Goal: Task Accomplishment & Management: Manage account settings

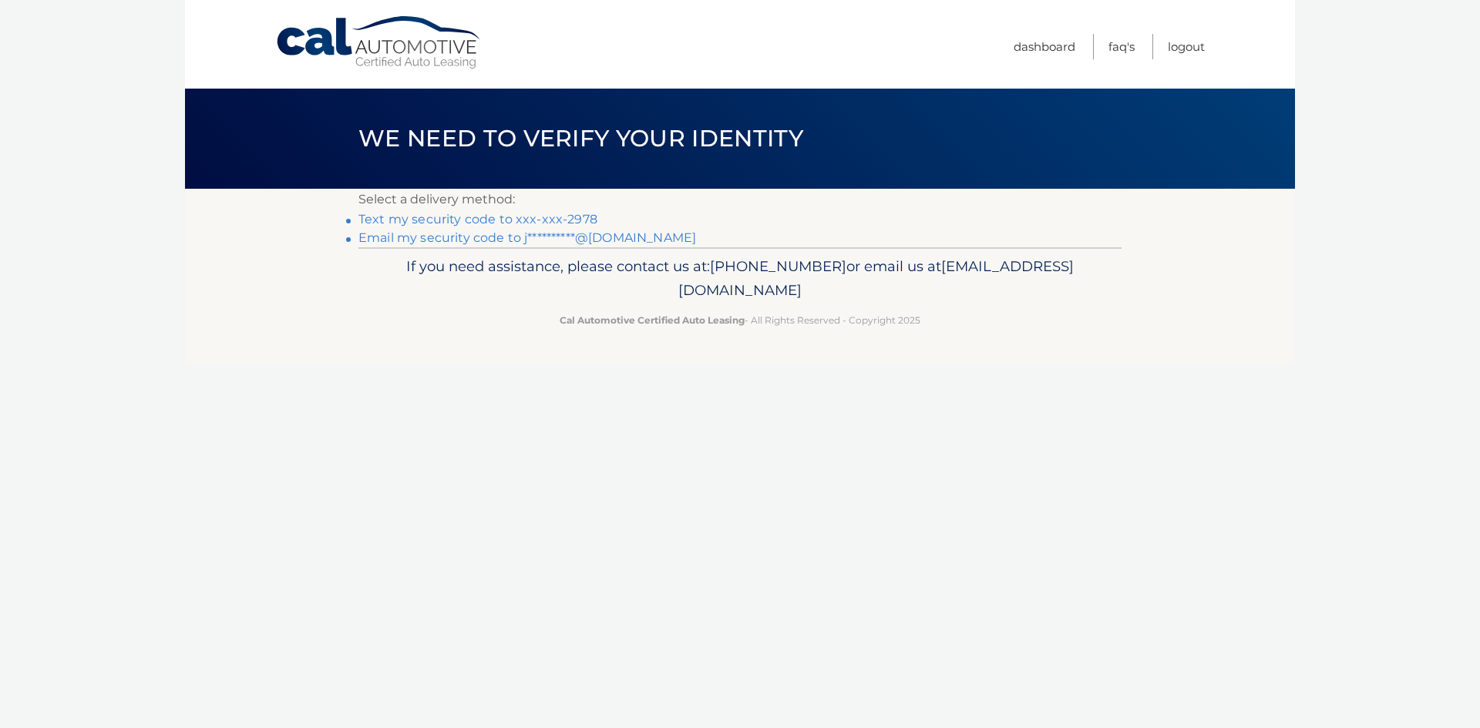
click at [541, 221] on link "Text my security code to xxx-xxx-2978" at bounding box center [477, 219] width 239 height 15
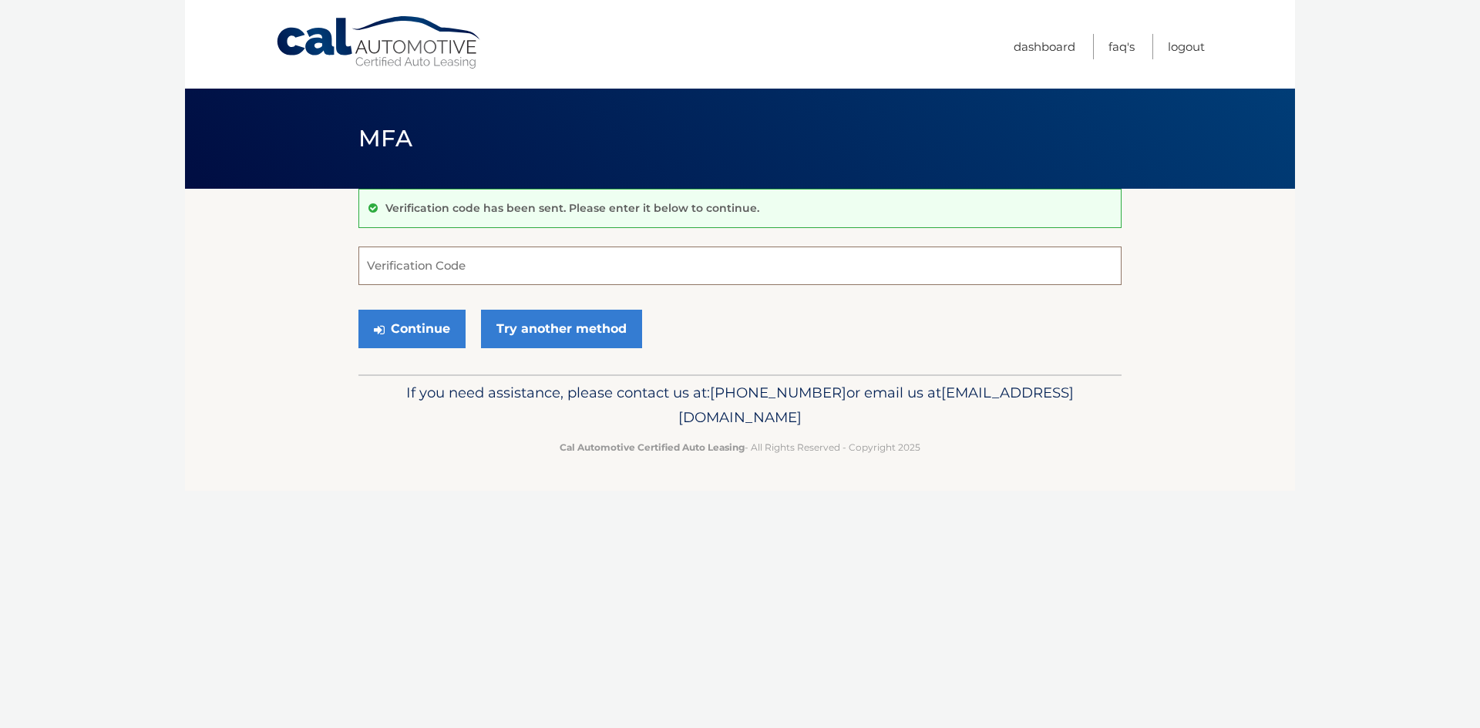
click at [401, 276] on input "Verification Code" at bounding box center [739, 266] width 763 height 39
type input "868404"
click at [373, 325] on button "Continue" at bounding box center [411, 329] width 107 height 39
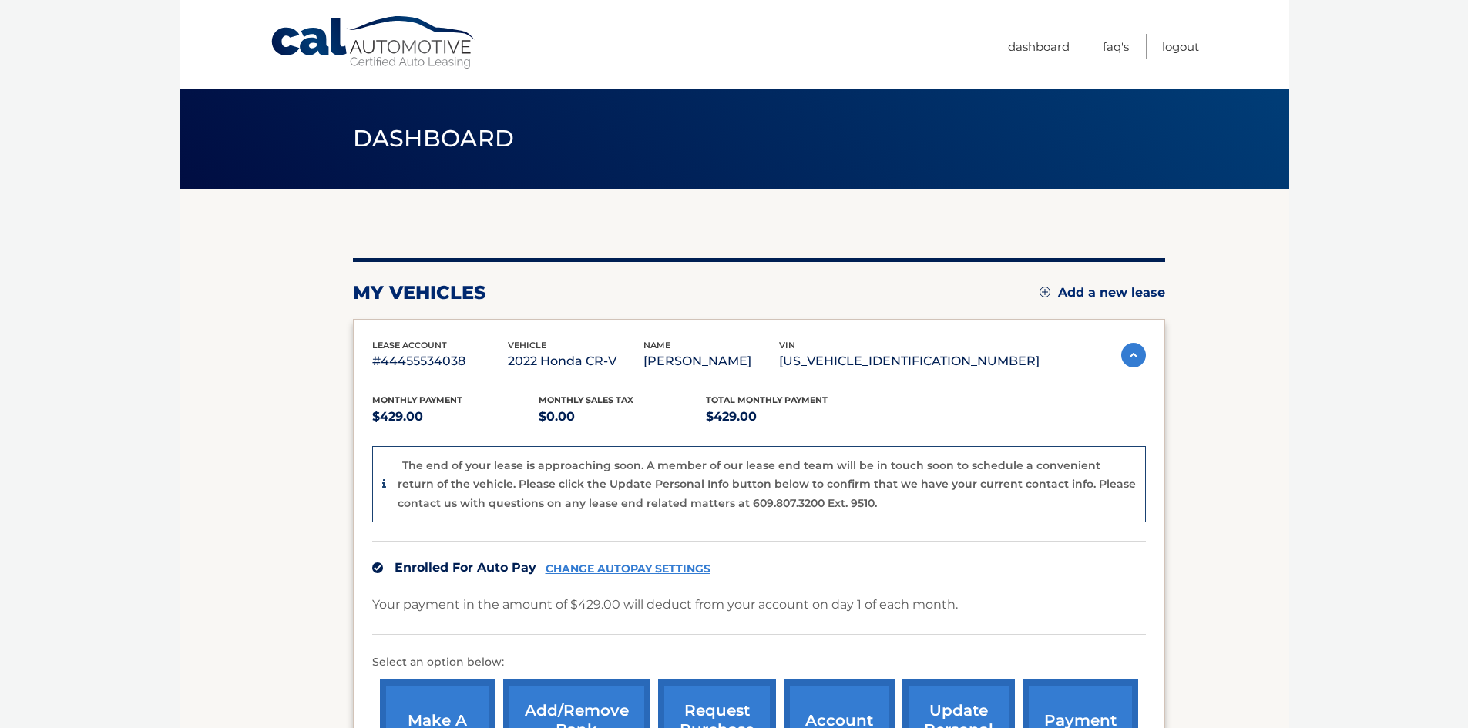
click at [1232, 412] on section "my vehicles Add a new lease lease account #44455534038 vehicle 2022 Honda CR-V …" at bounding box center [735, 521] width 1110 height 665
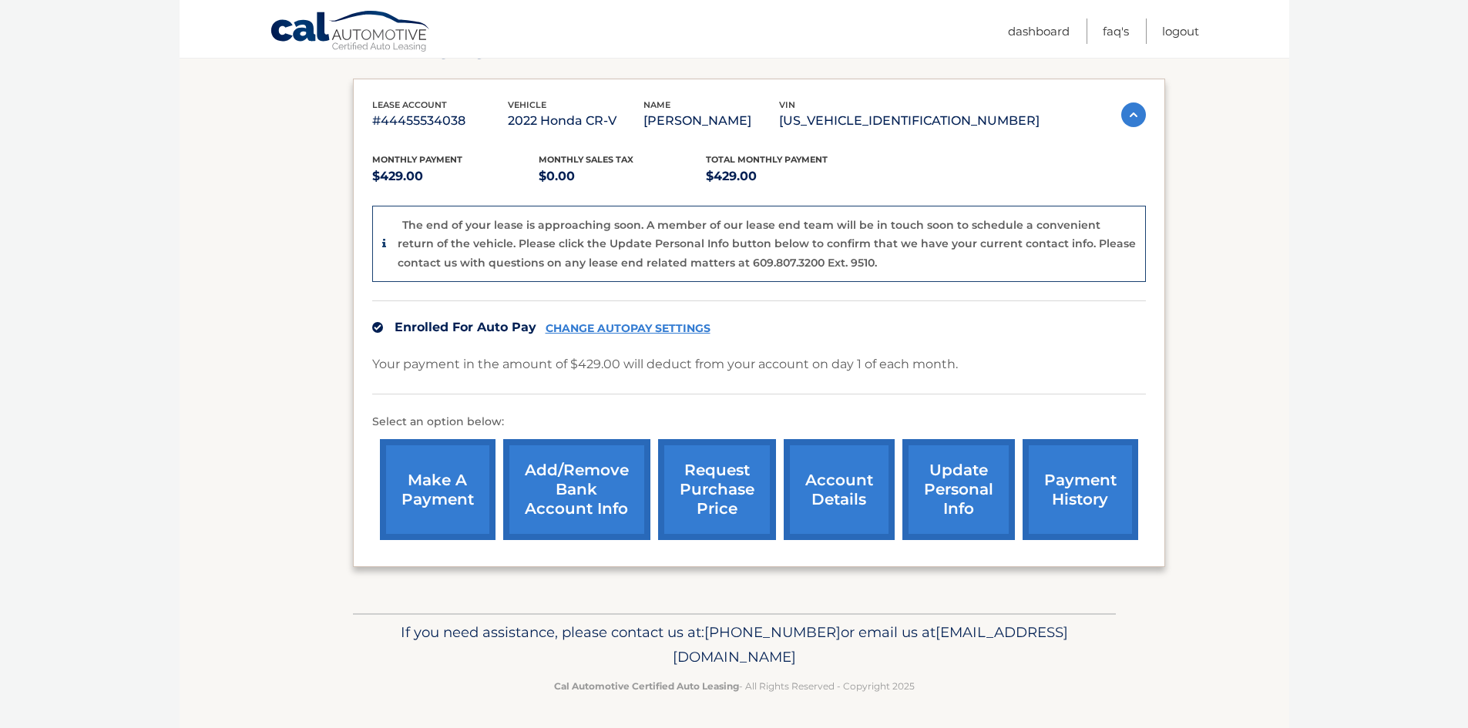
scroll to position [243, 0]
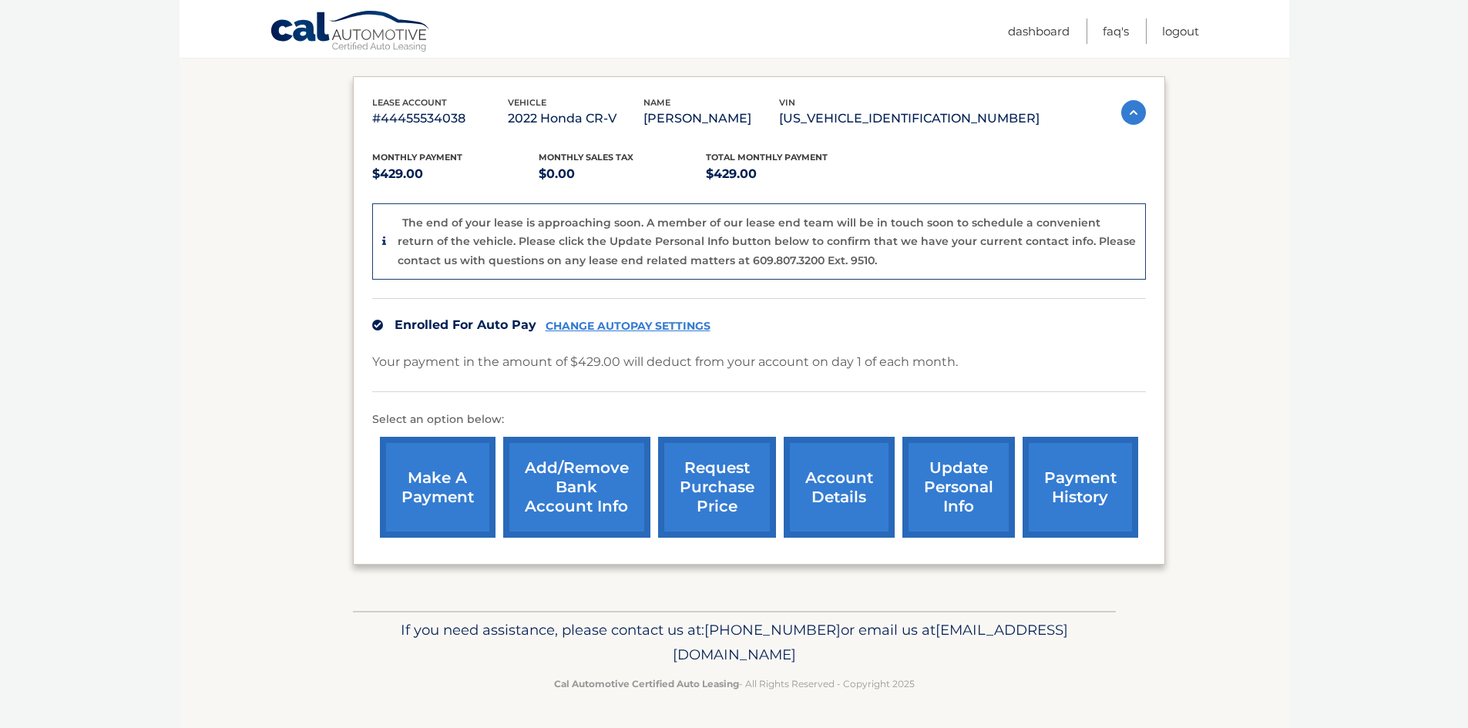
click at [841, 485] on link "account details" at bounding box center [839, 487] width 111 height 101
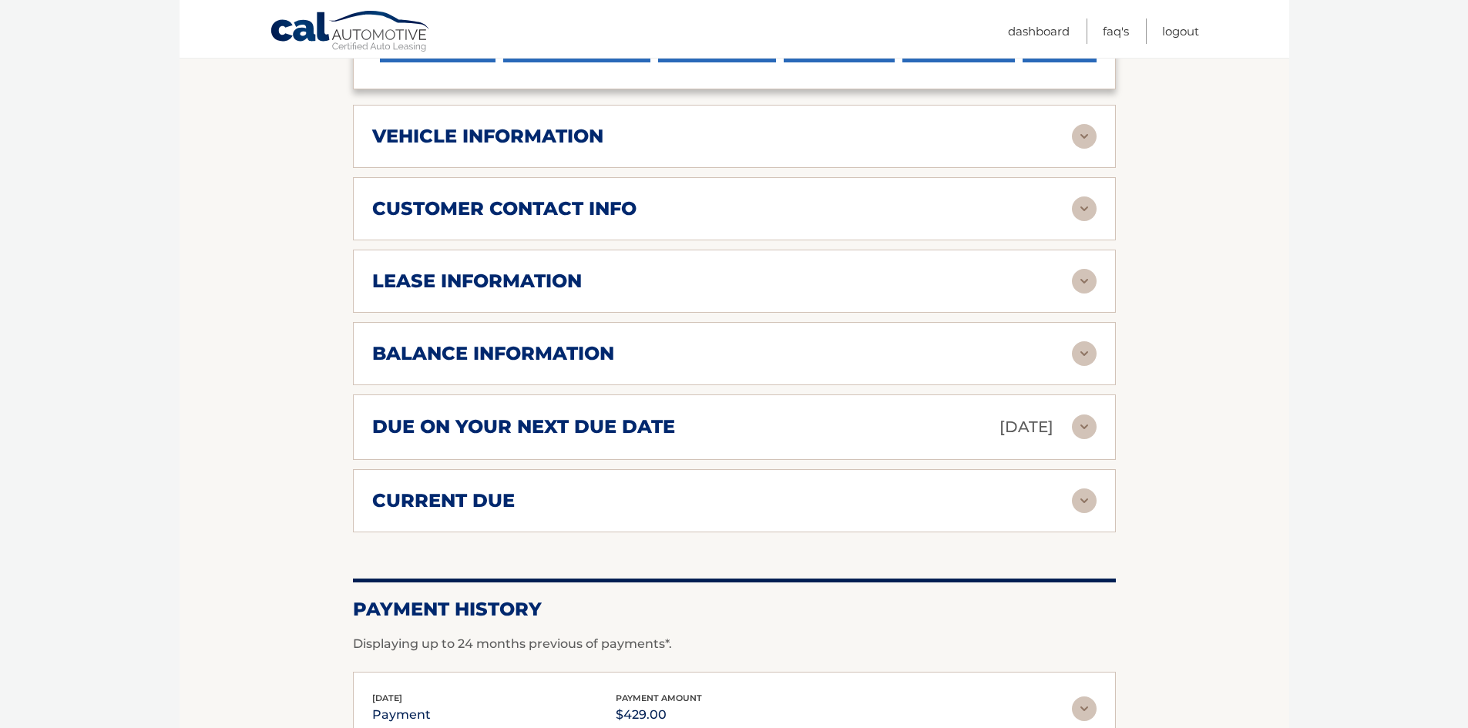
scroll to position [694, 0]
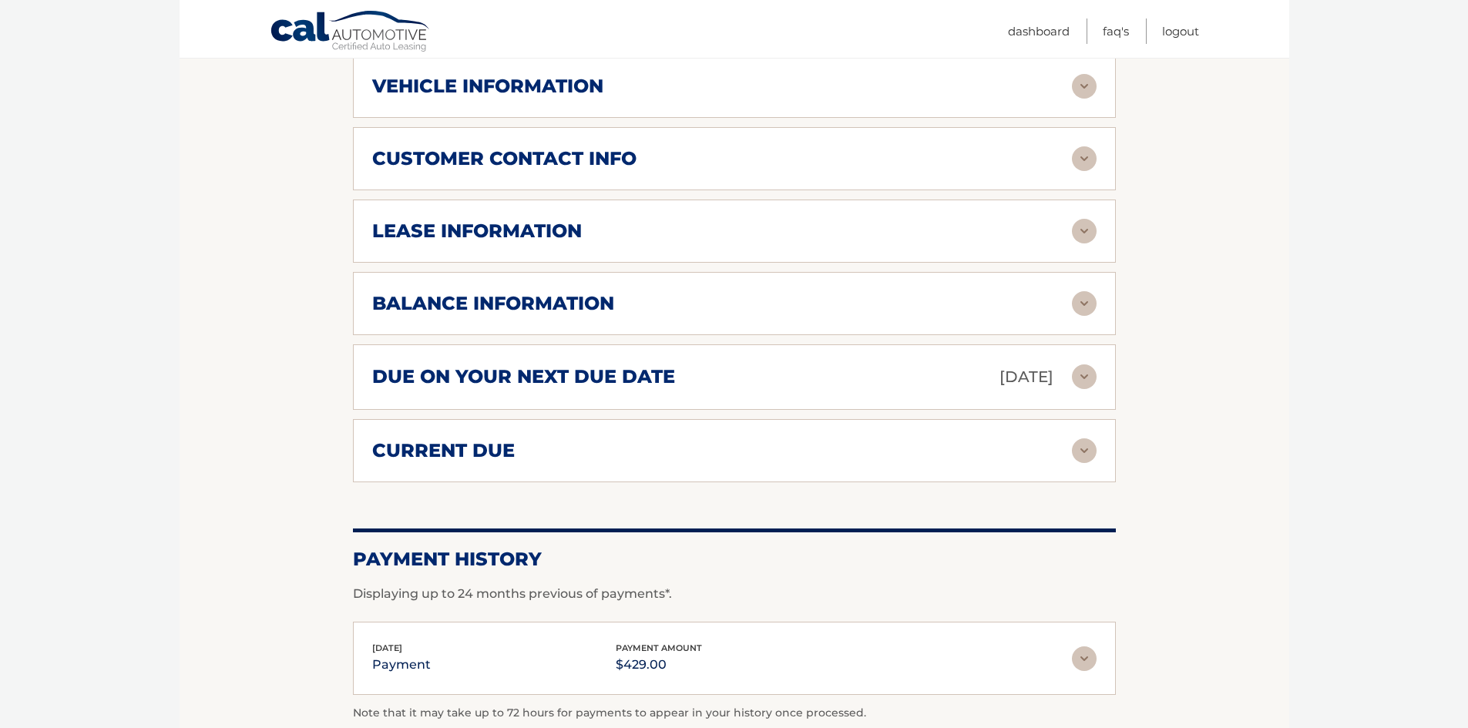
click at [472, 232] on h2 "lease information" at bounding box center [477, 231] width 210 height 23
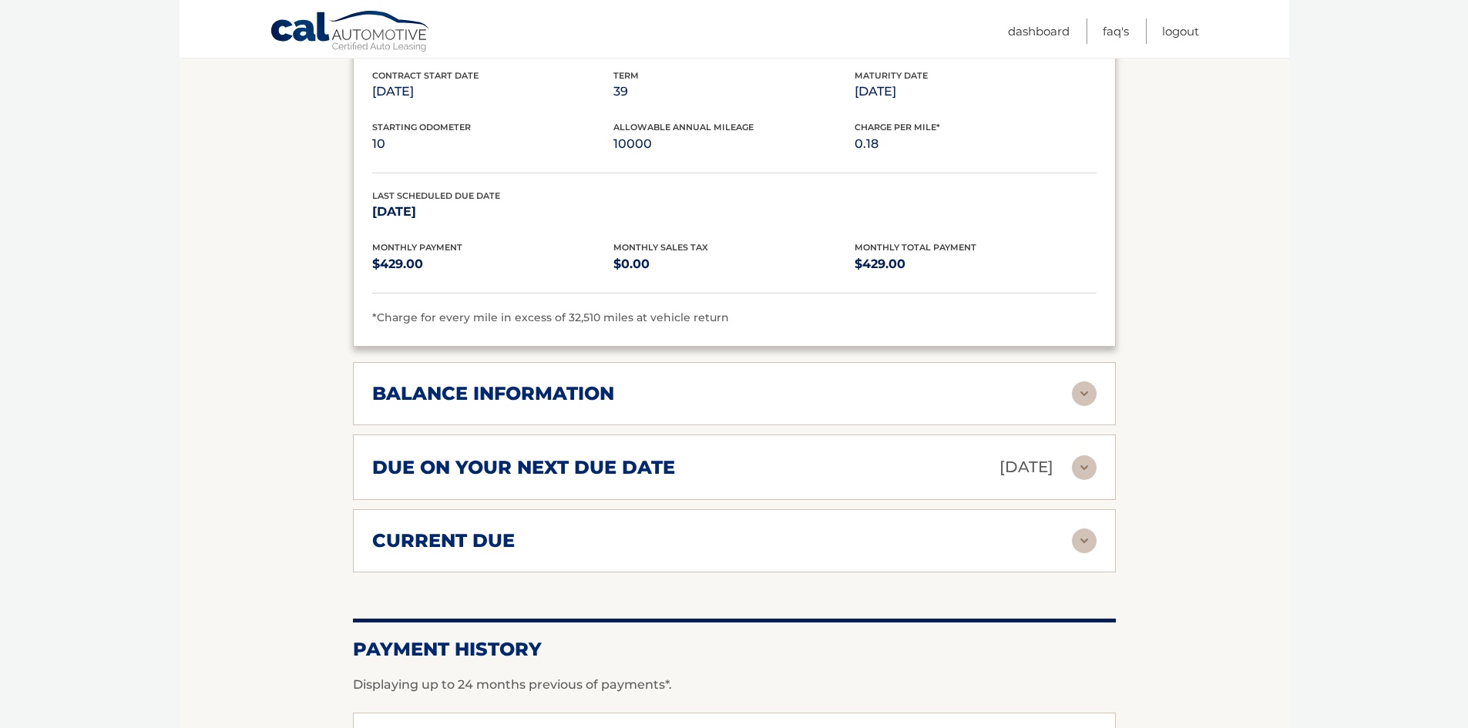
scroll to position [848, 0]
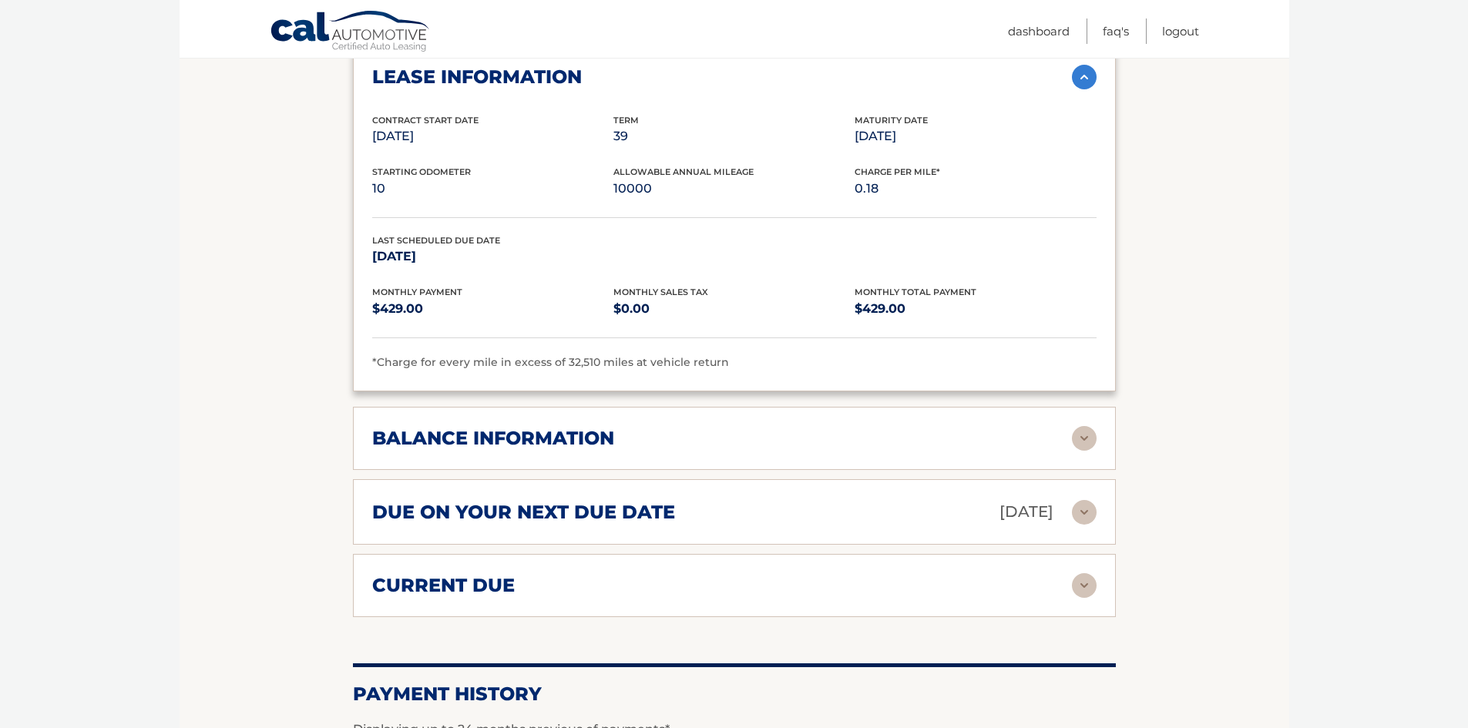
click at [1173, 340] on section "Account Details | #44455534038 Back to Dashboard Manage Your Lease lease accoun…" at bounding box center [735, 144] width 1110 height 1607
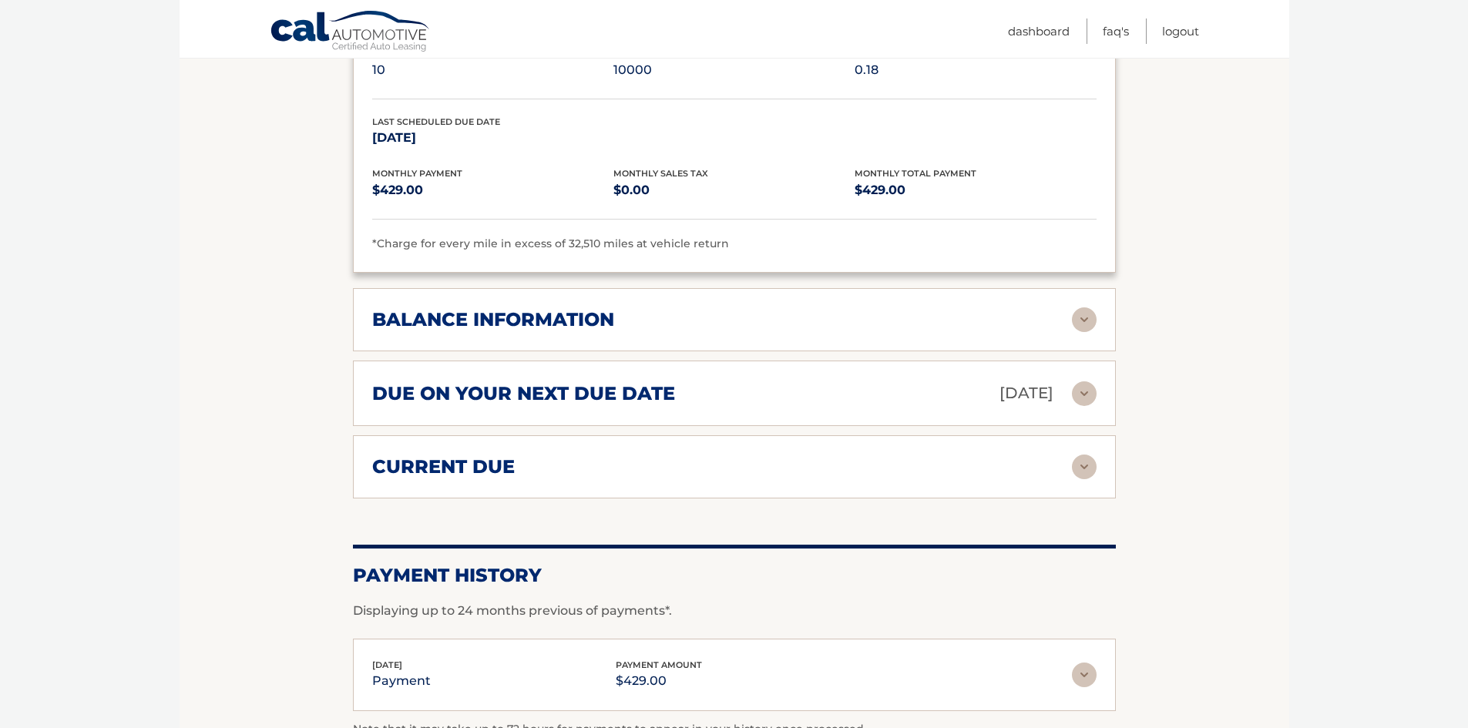
scroll to position [1002, 0]
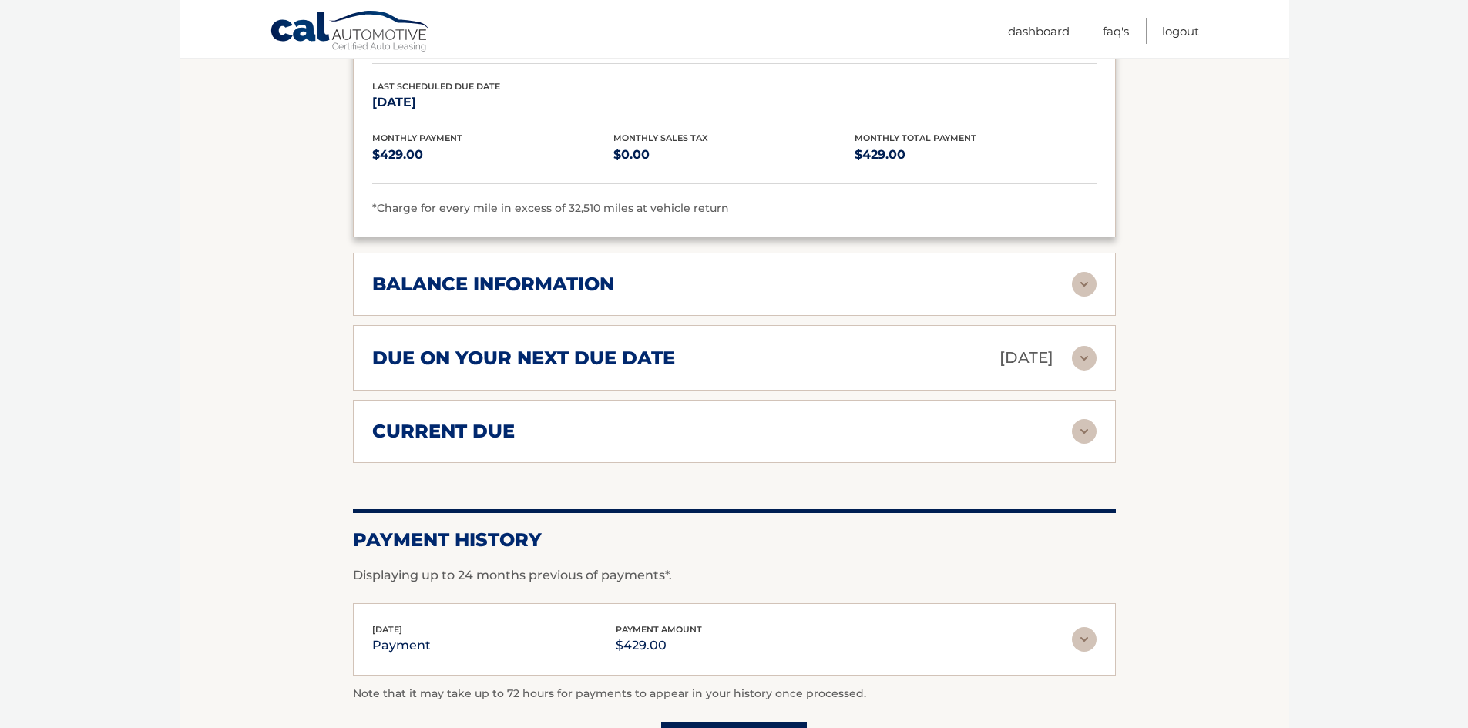
click at [1082, 284] on img at bounding box center [1084, 284] width 25 height 25
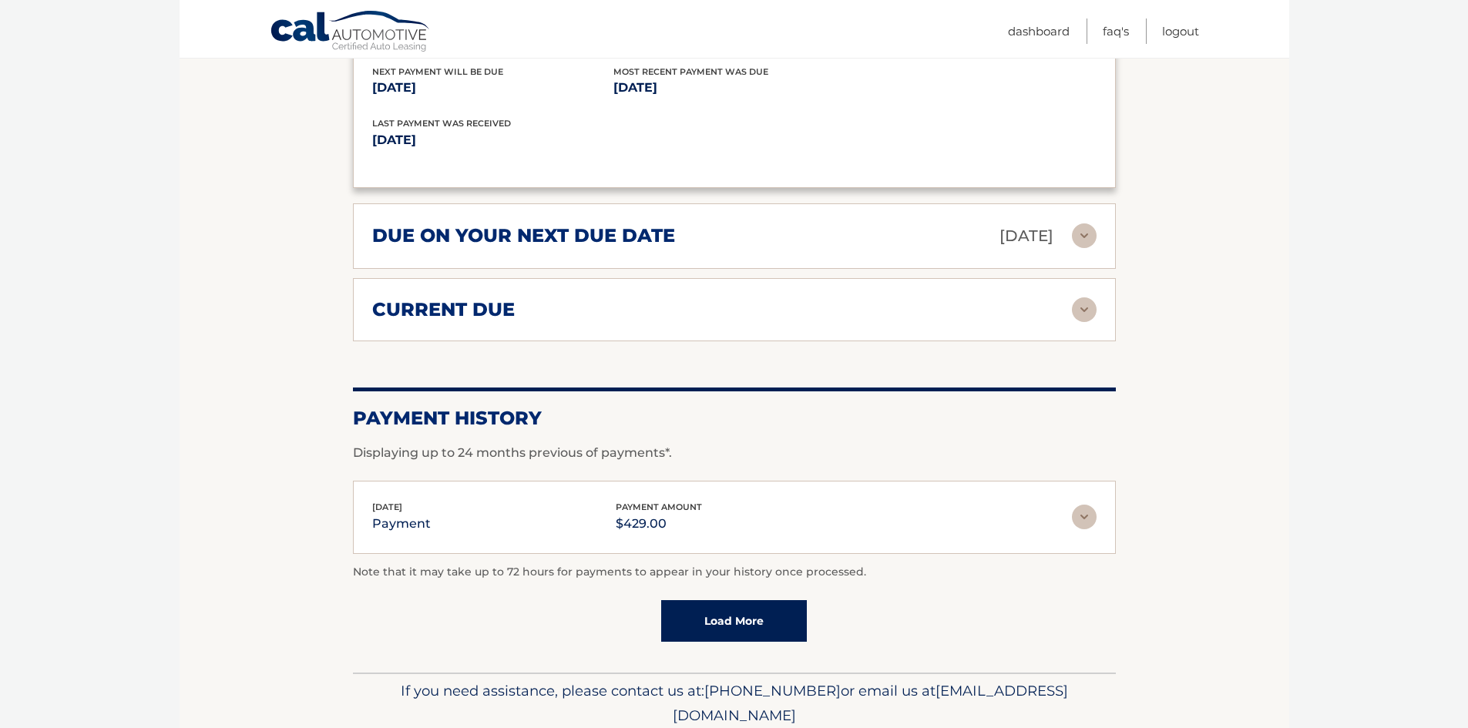
scroll to position [1371, 0]
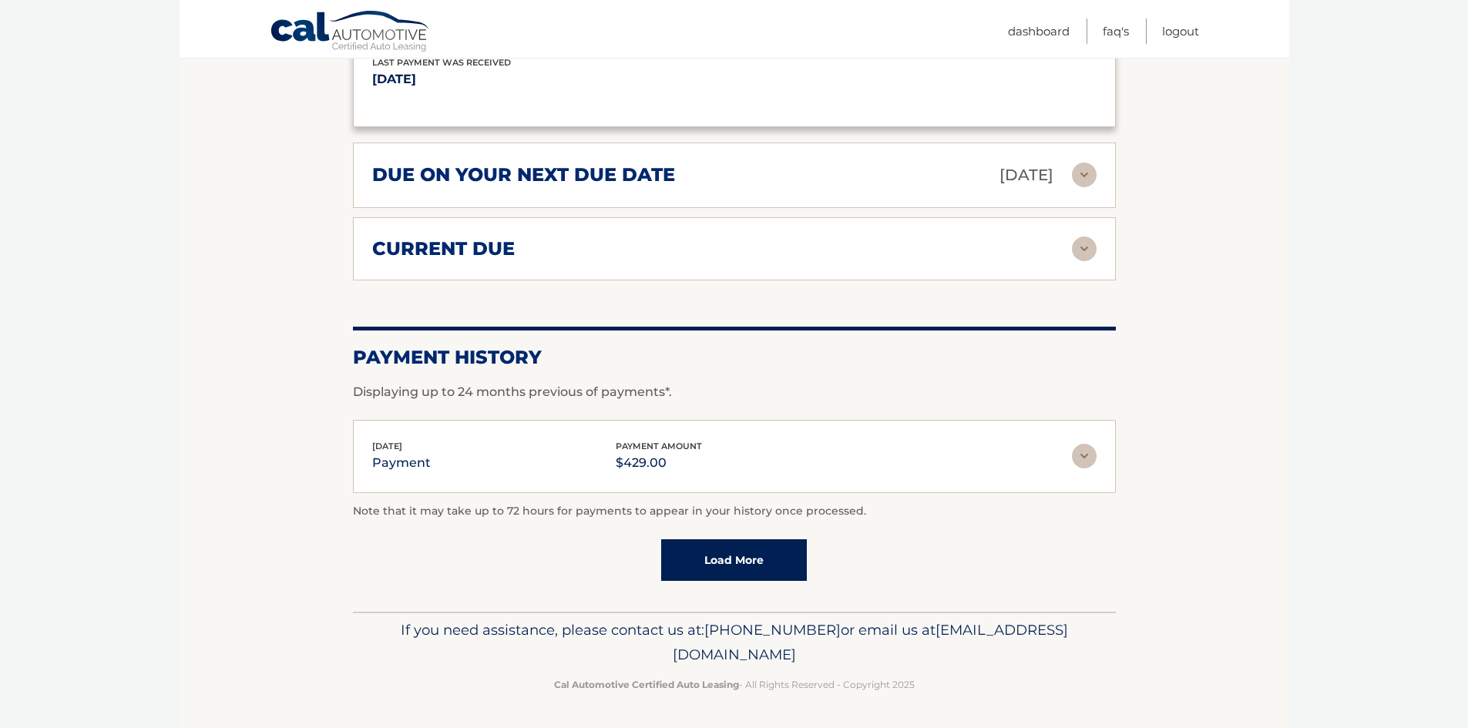
click at [755, 579] on link "Load More" at bounding box center [734, 560] width 146 height 42
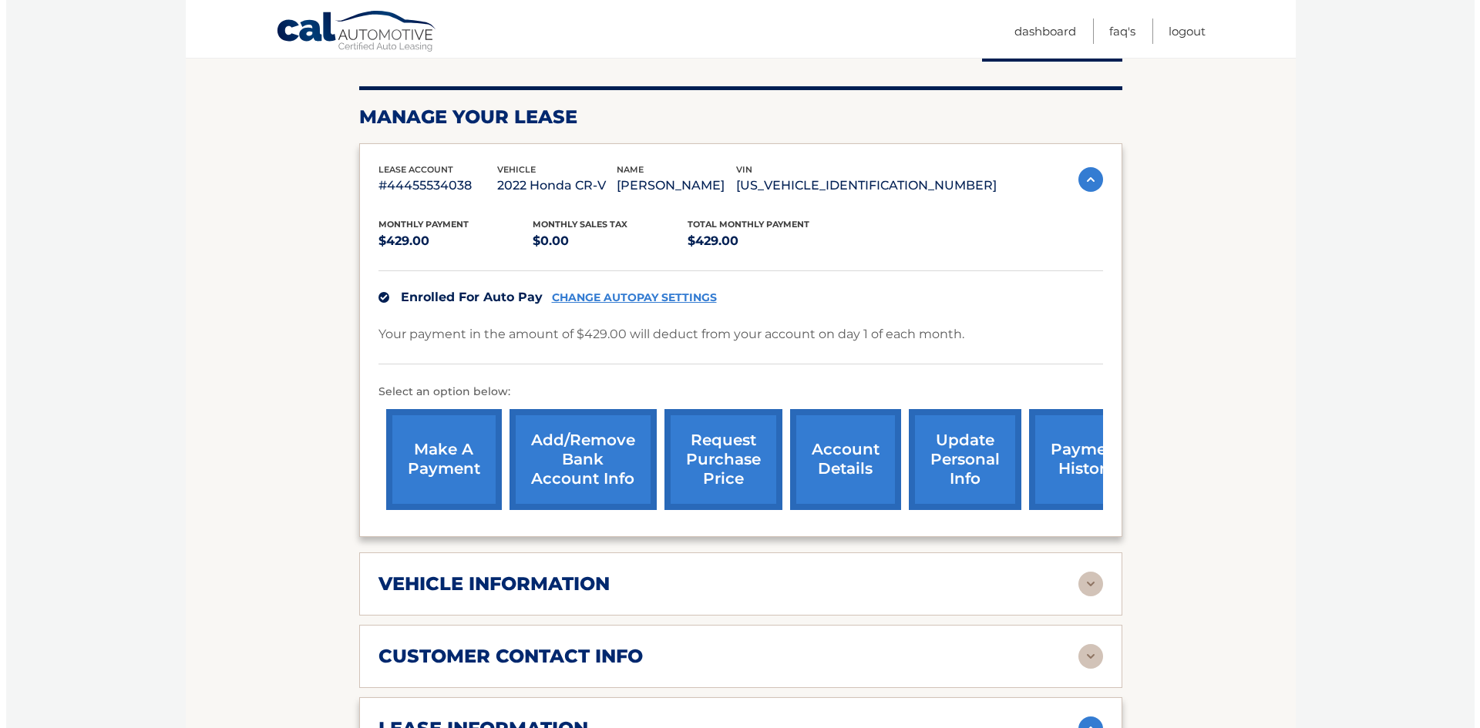
scroll to position [163, 0]
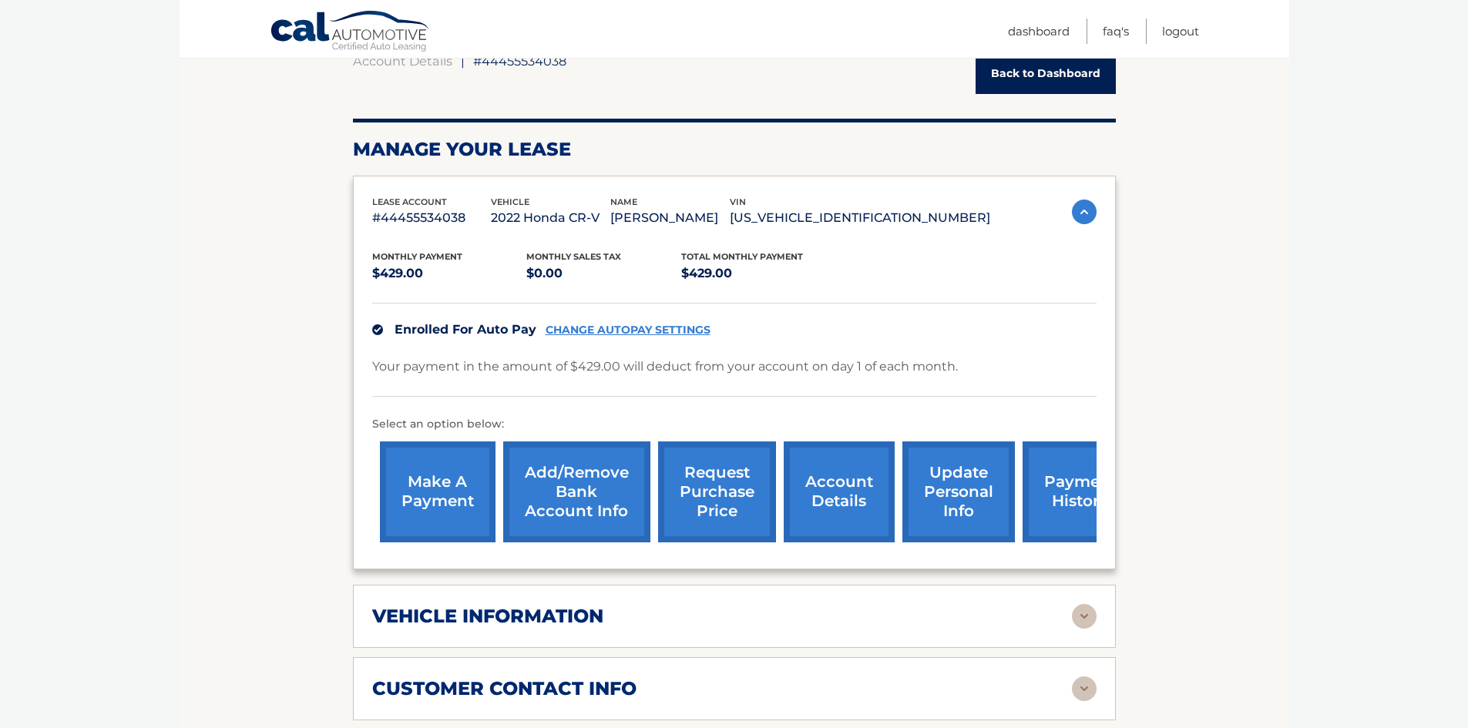
click at [744, 507] on link "request purchase price" at bounding box center [717, 492] width 118 height 101
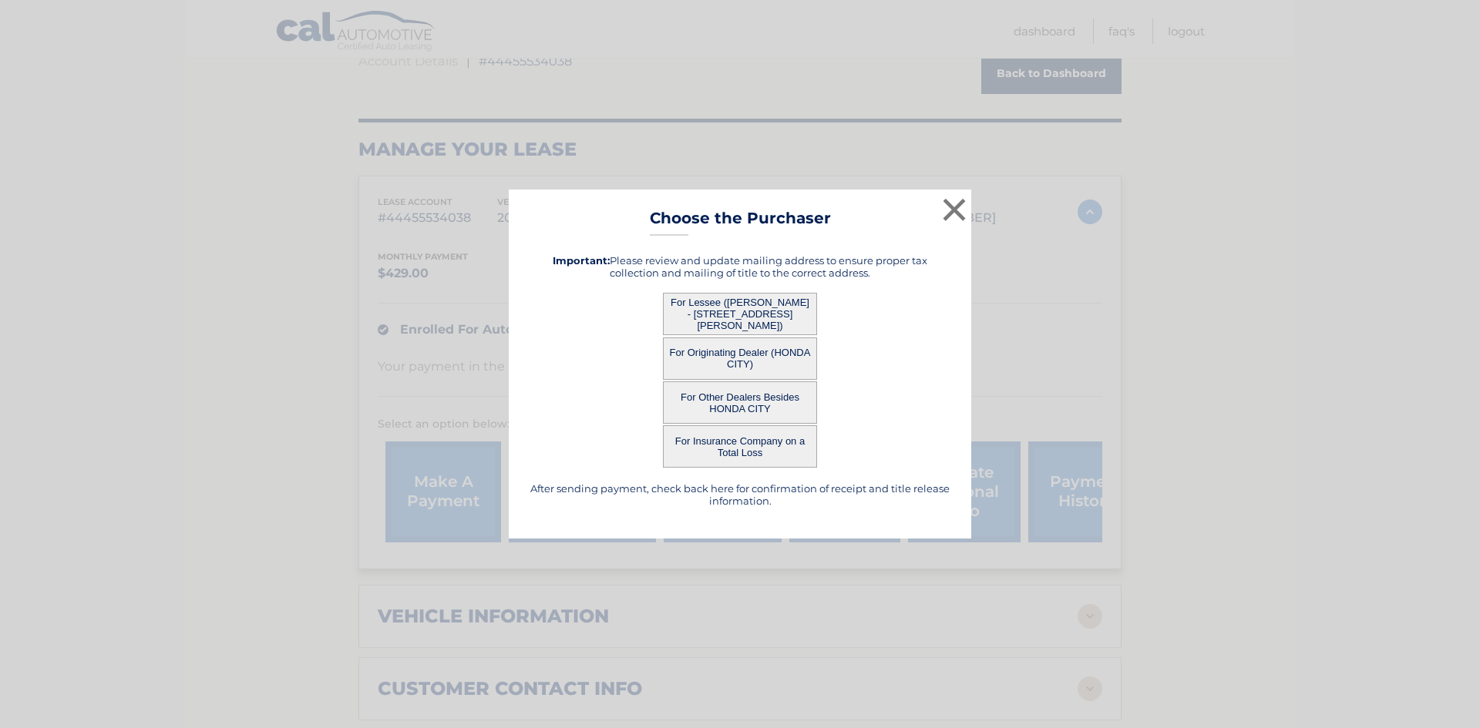
click at [768, 311] on button "For Lessee (JUDITH FYLNN - 46 HAWTHORNE AVE, , FLORAL PARK, ny 11001)" at bounding box center [740, 314] width 154 height 42
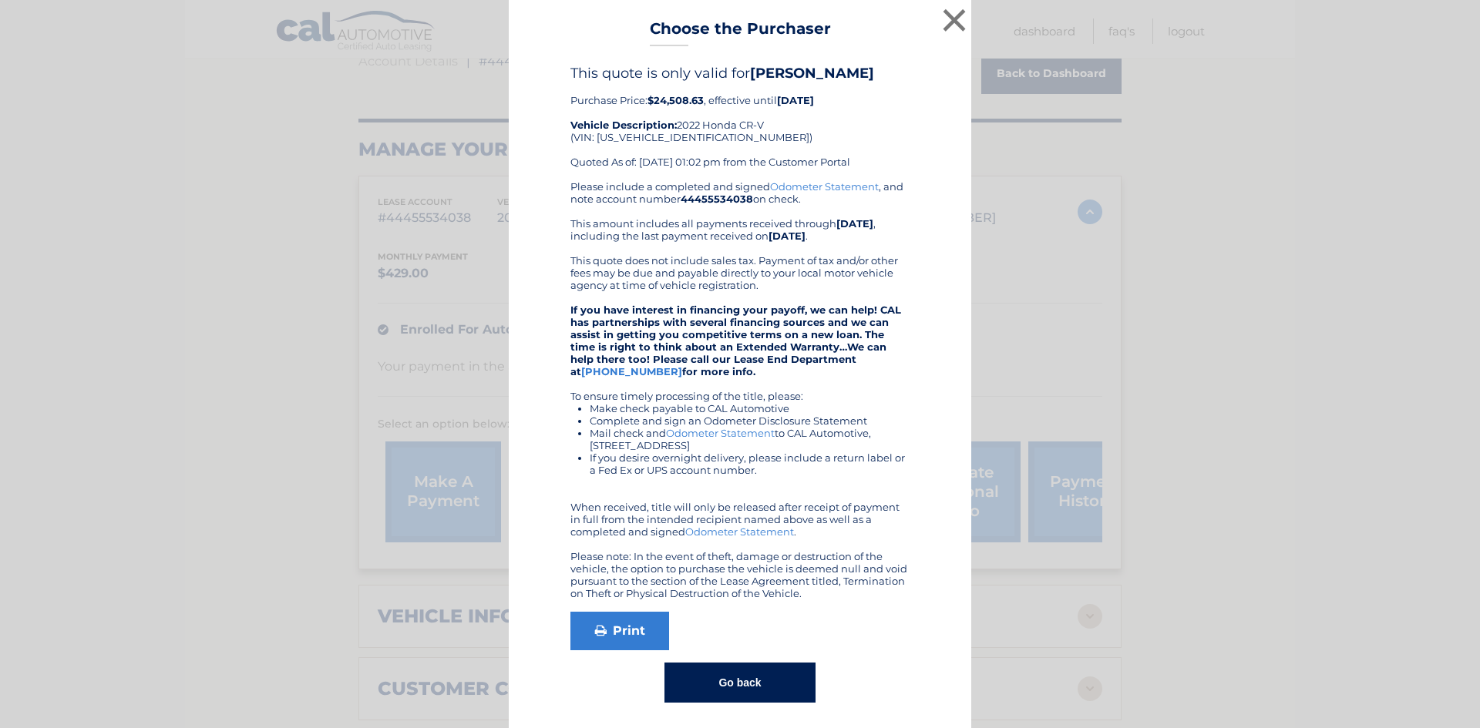
scroll to position [6, 0]
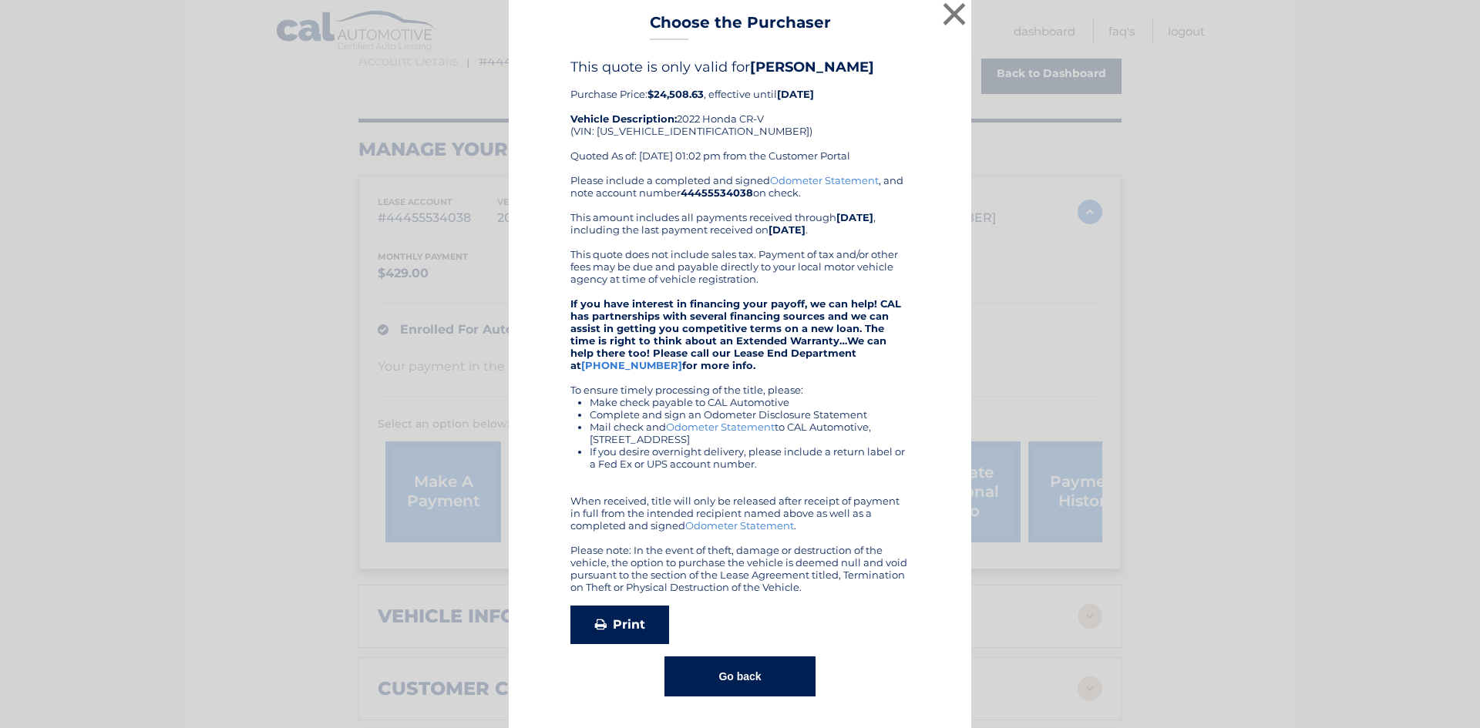
click at [620, 635] on link "Print" at bounding box center [619, 625] width 99 height 39
